Goal: Navigation & Orientation: Find specific page/section

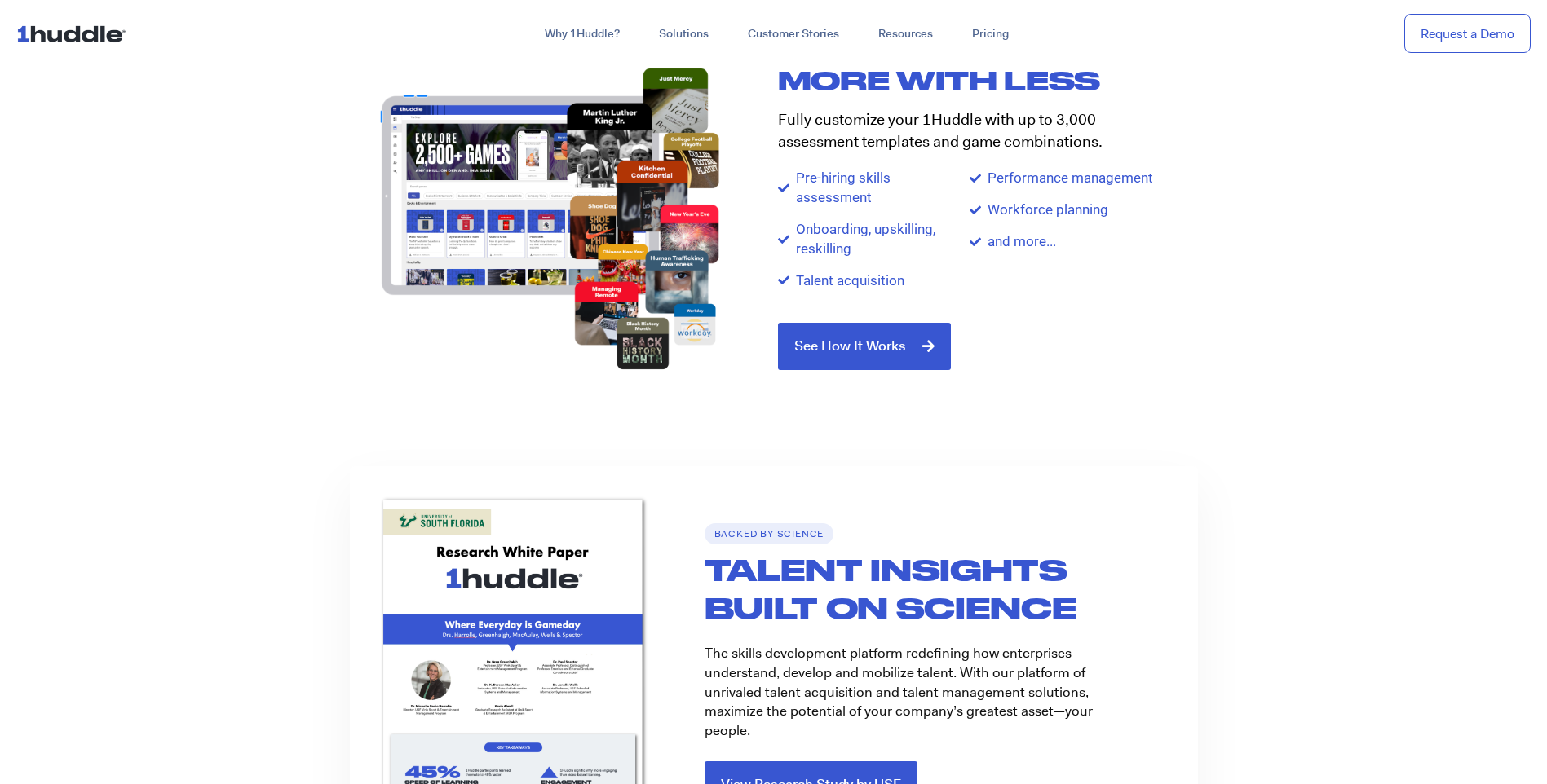
scroll to position [2120, 0]
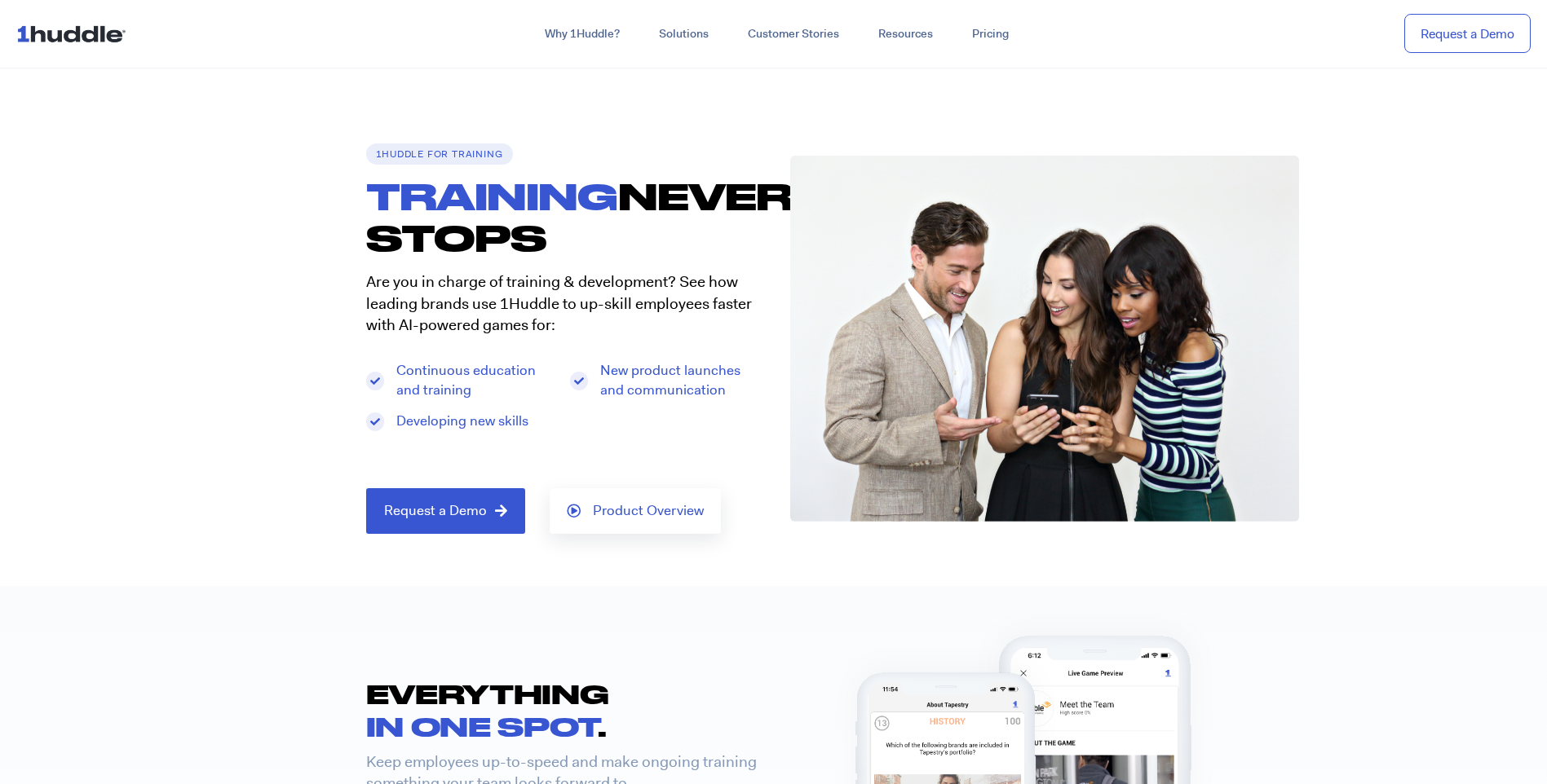
click at [67, 30] on img at bounding box center [74, 33] width 117 height 31
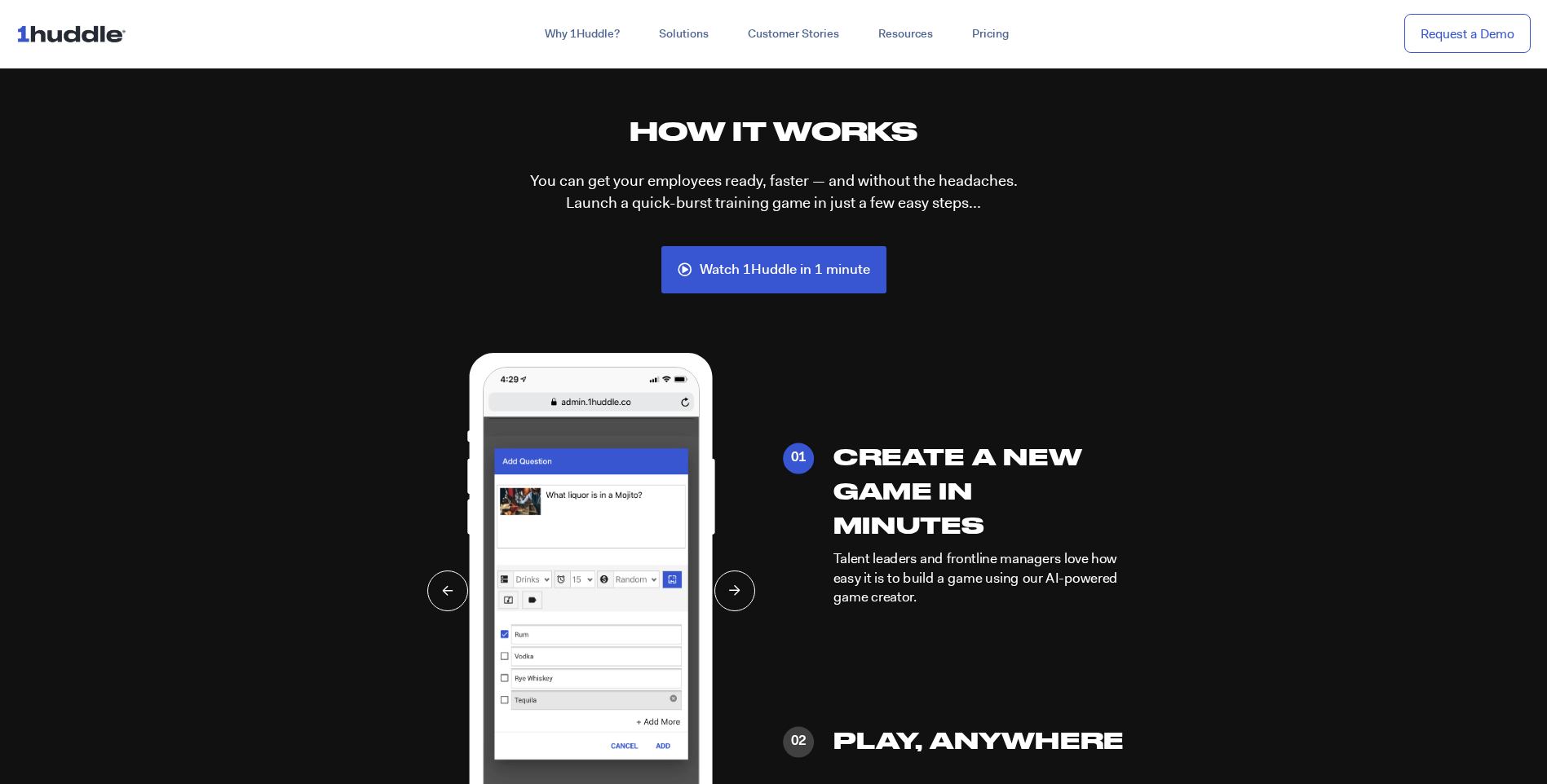
scroll to position [3912, 0]
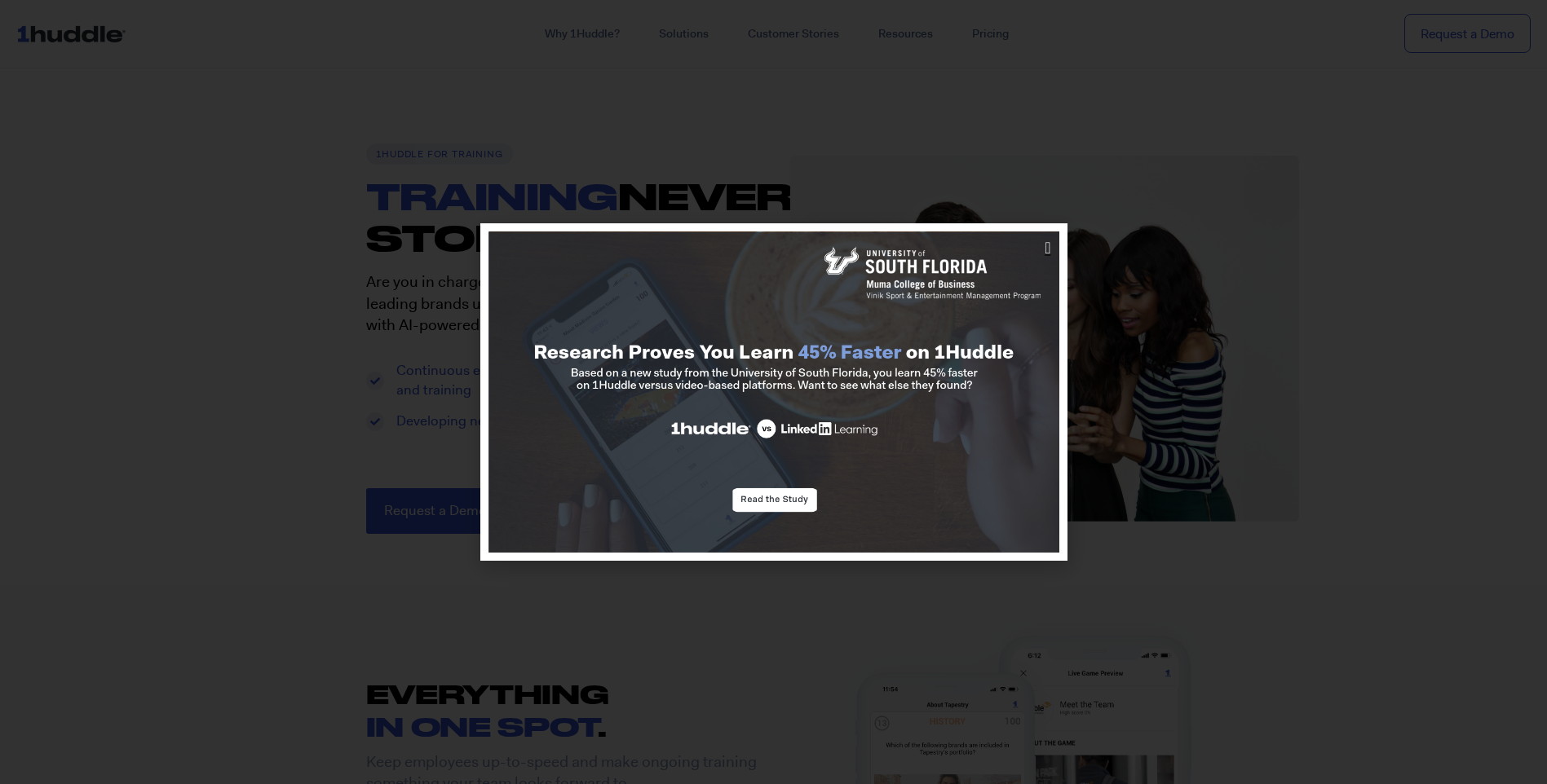
click at [1045, 251] on icon "Close" at bounding box center [1048, 247] width 6 height 16
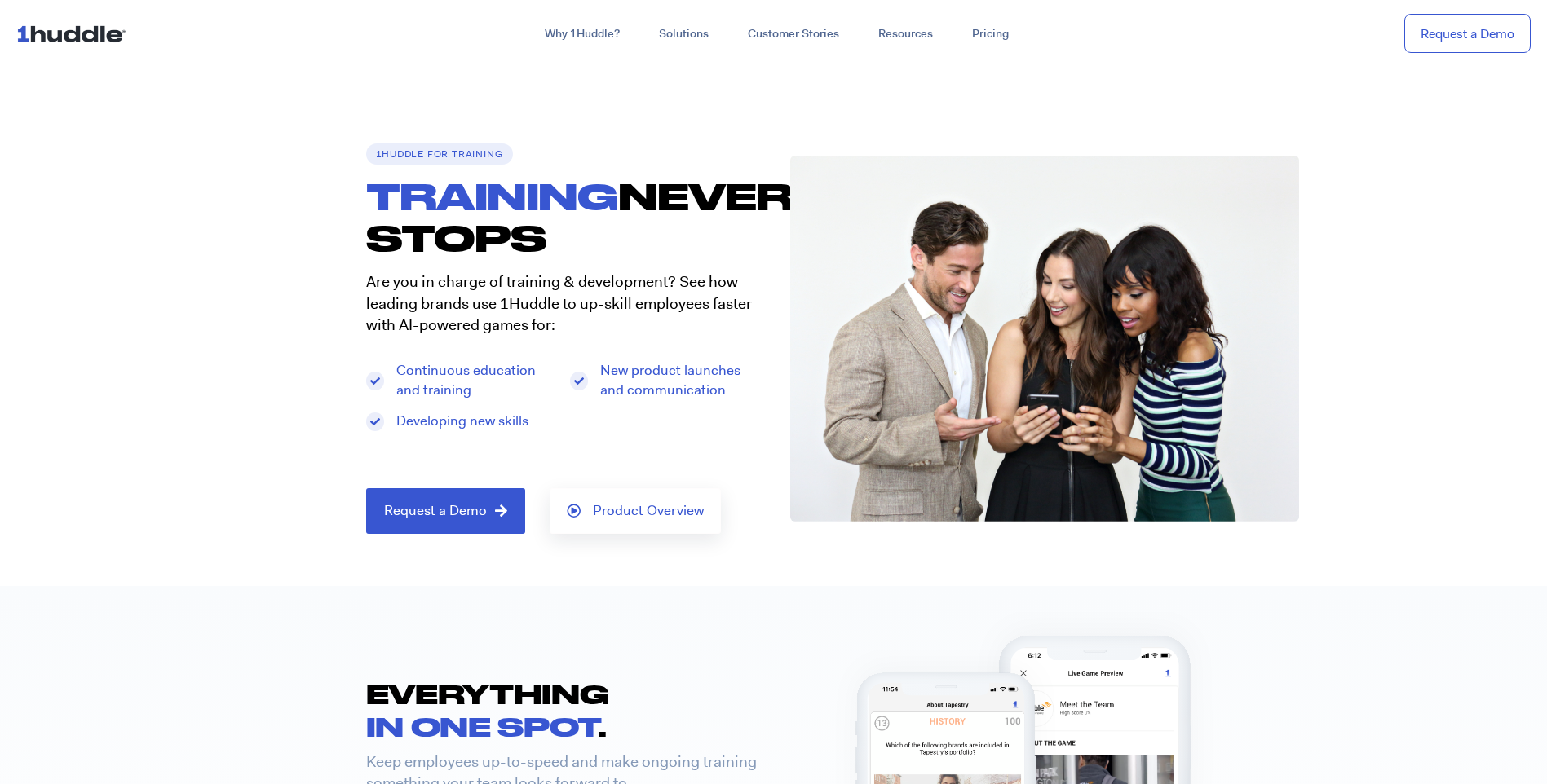
click at [63, 41] on img at bounding box center [74, 33] width 117 height 31
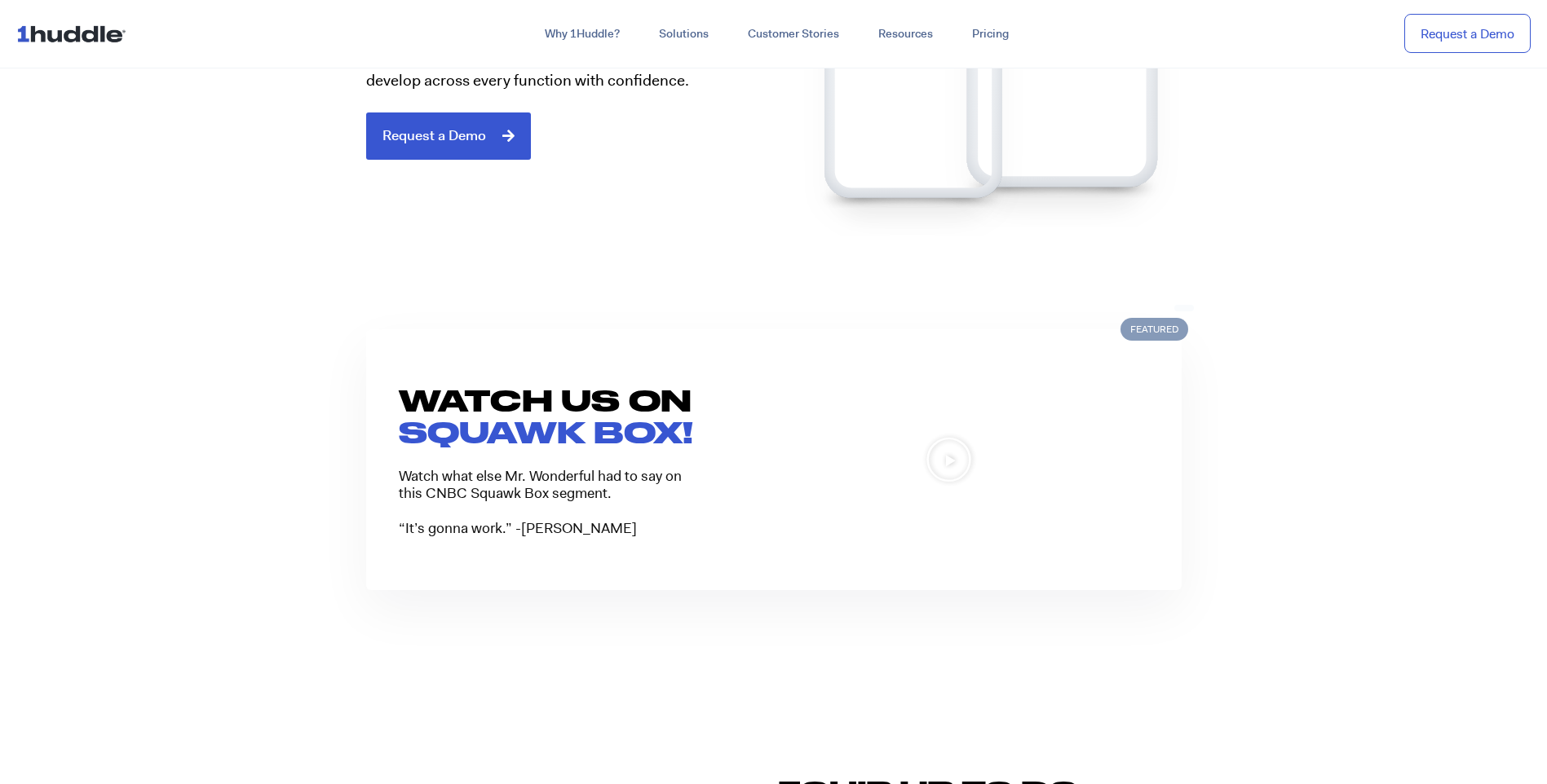
scroll to position [1223, 0]
